Goal: Task Accomplishment & Management: Manage account settings

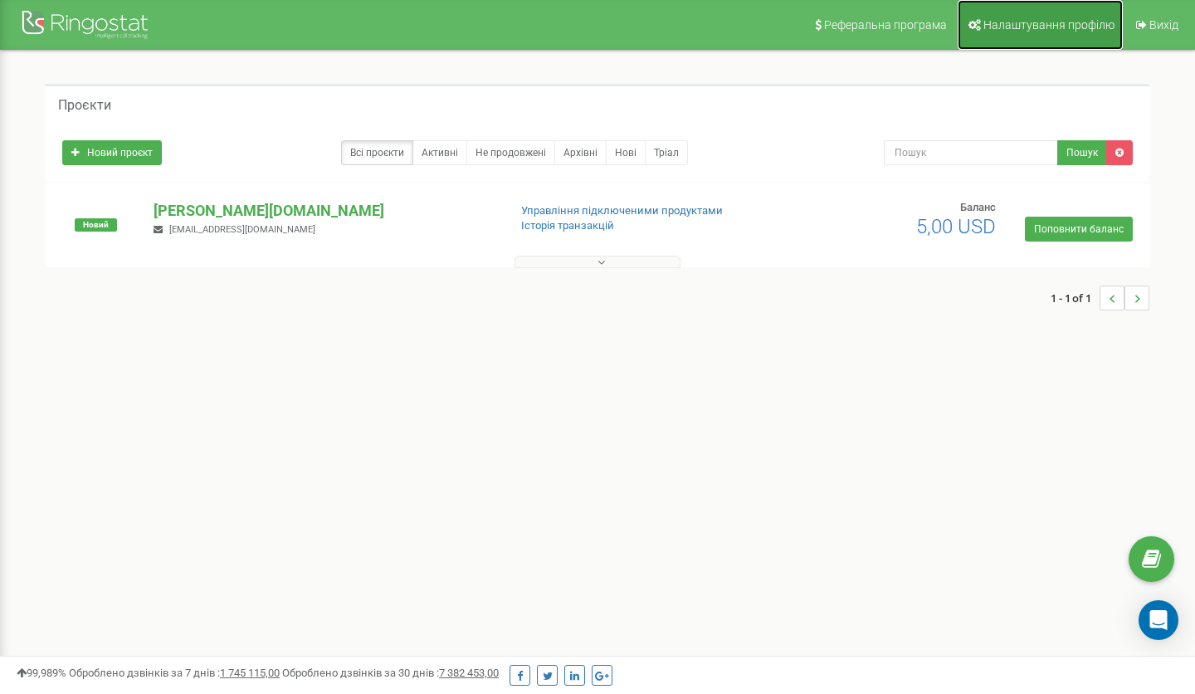
click at [1023, 20] on span "Налаштування профілю" at bounding box center [1049, 24] width 131 height 13
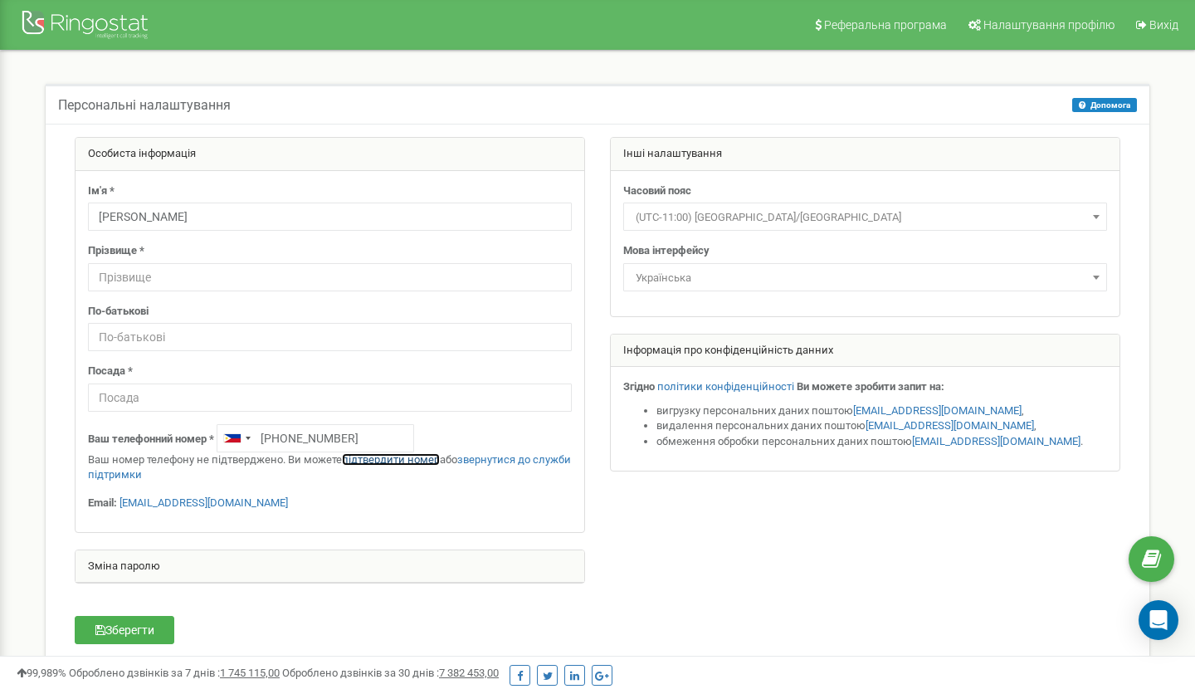
click at [395, 460] on link "підтвердити номер" at bounding box center [391, 459] width 98 height 12
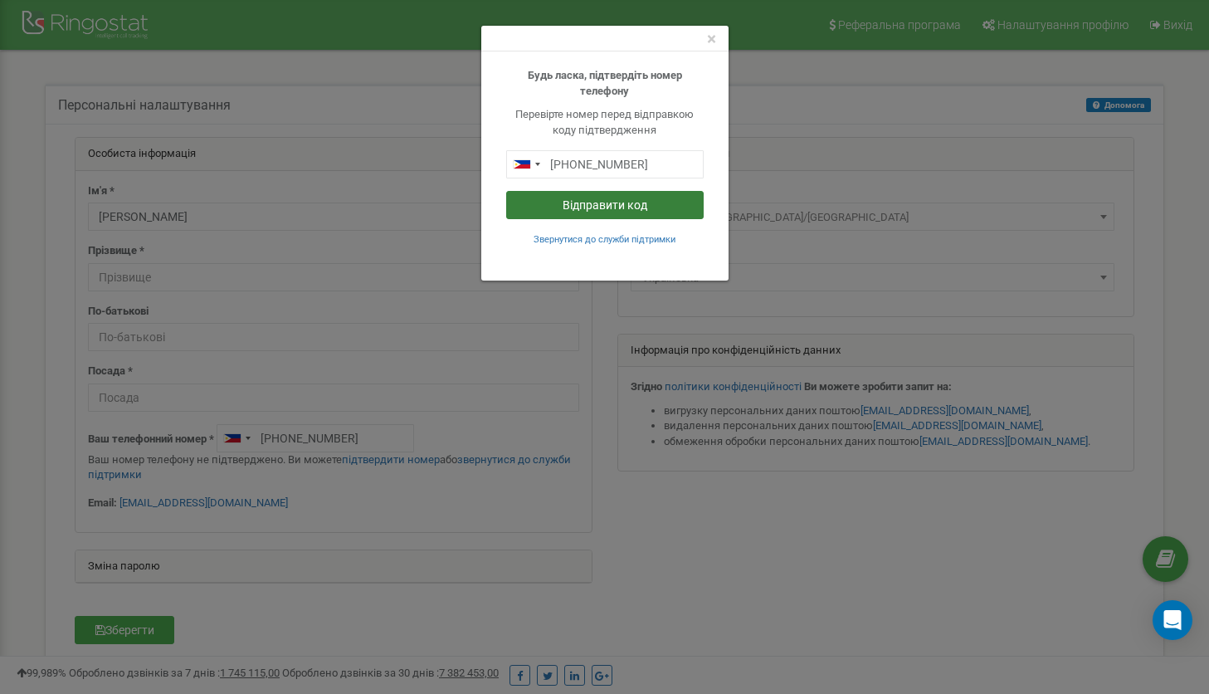
click at [583, 205] on button "Відправити код" at bounding box center [605, 205] width 198 height 28
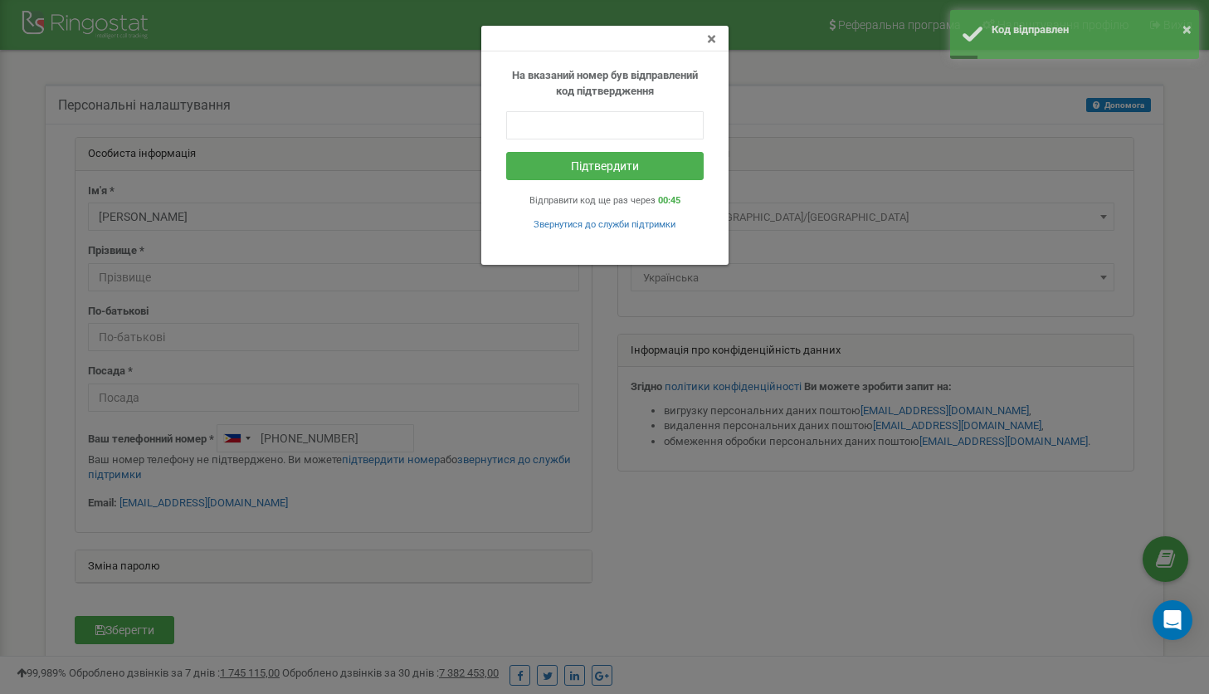
click at [711, 42] on span "×" at bounding box center [711, 39] width 9 height 20
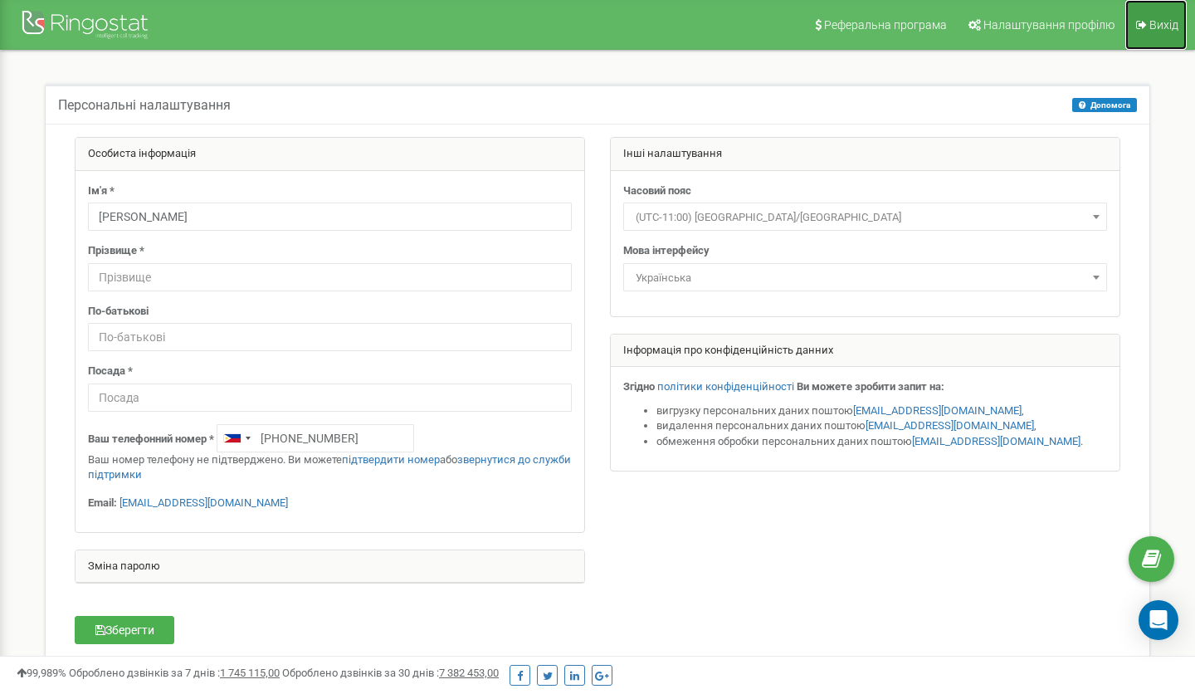
click at [1150, 28] on span "Вихід" at bounding box center [1164, 24] width 29 height 13
